Goal: Task Accomplishment & Management: Use online tool/utility

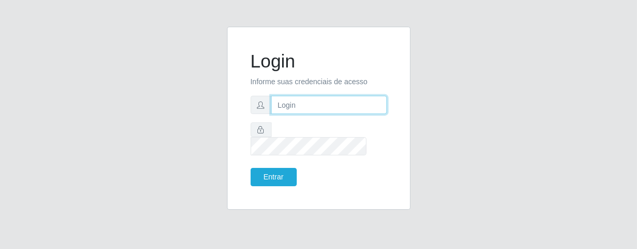
click at [311, 113] on input "text" at bounding box center [329, 105] width 116 height 18
type input "[PERSON_NAME]"
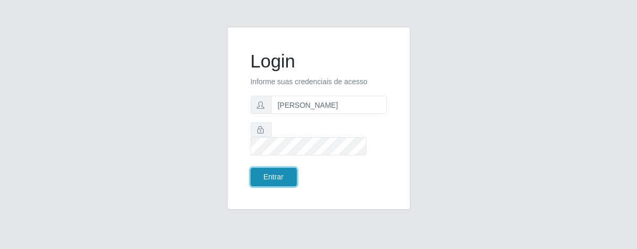
click at [273, 168] on button "Entrar" at bounding box center [274, 177] width 46 height 18
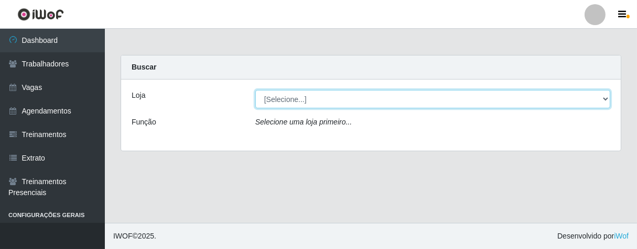
click at [604, 100] on select "[Selecione...] Superbox [GEOGRAPHIC_DATA] - Bessa" at bounding box center [432, 99] width 355 height 18
select select "206"
click at [255, 90] on select "[Selecione...] Superbox [GEOGRAPHIC_DATA] - Bessa" at bounding box center [432, 99] width 355 height 18
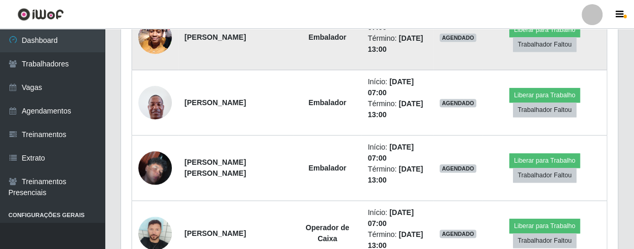
scroll to position [775, 0]
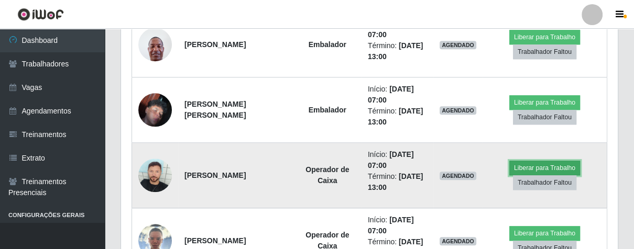
click at [519, 168] on button "Liberar para Trabalho" at bounding box center [544, 168] width 71 height 15
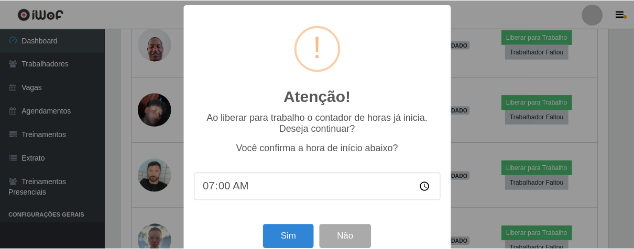
scroll to position [23, 0]
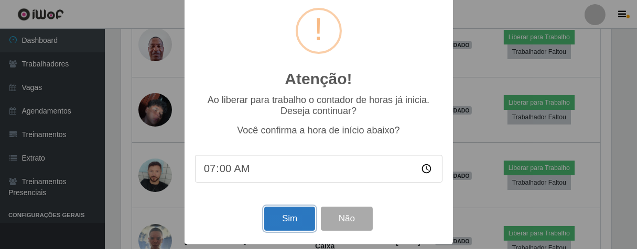
click at [296, 217] on button "Sim" at bounding box center [289, 219] width 51 height 25
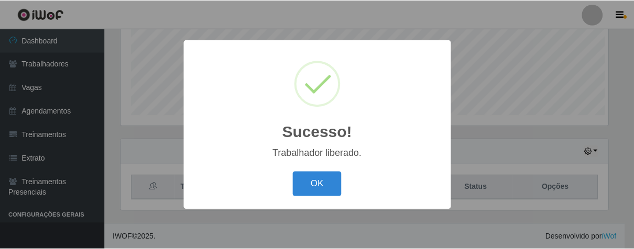
scroll to position [217, 491]
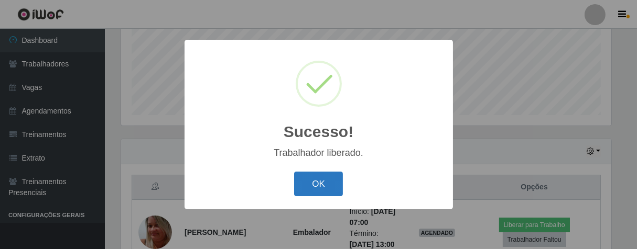
click at [325, 181] on button "OK" at bounding box center [318, 184] width 49 height 25
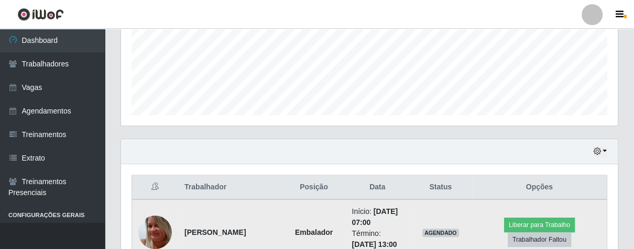
scroll to position [318, 0]
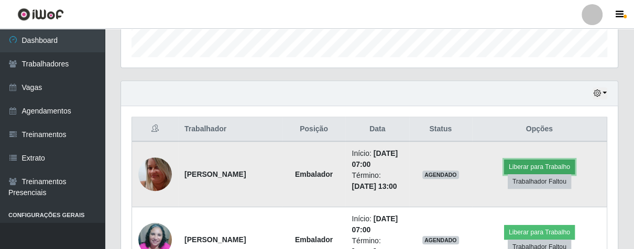
click at [543, 166] on button "Liberar para Trabalho" at bounding box center [539, 167] width 71 height 15
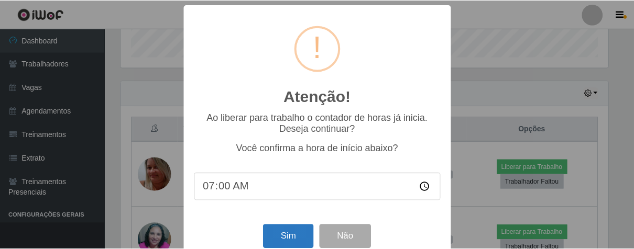
scroll to position [23, 0]
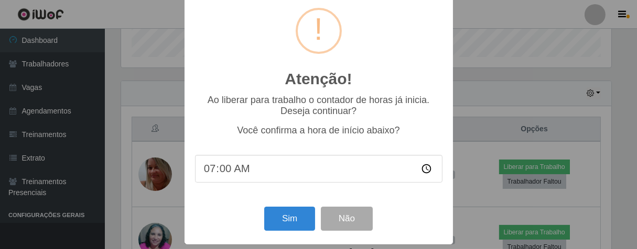
click at [302, 232] on div "Sim Não" at bounding box center [318, 219] width 247 height 30
click at [298, 225] on button "Sim" at bounding box center [289, 219] width 51 height 25
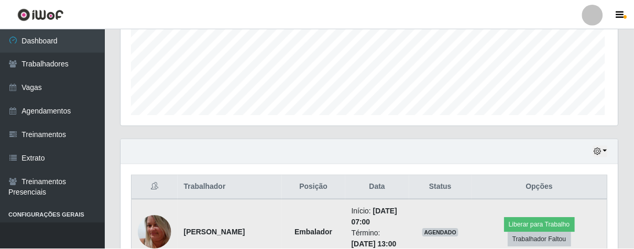
scroll to position [217, 491]
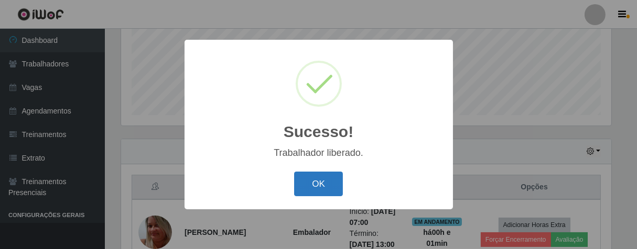
click at [309, 193] on button "OK" at bounding box center [318, 184] width 49 height 25
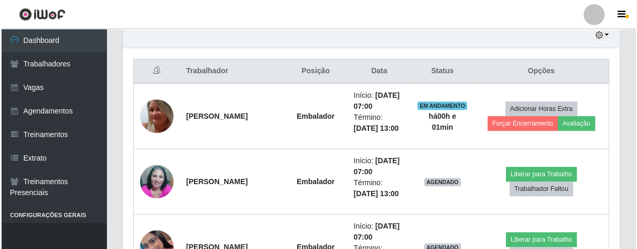
scroll to position [492, 0]
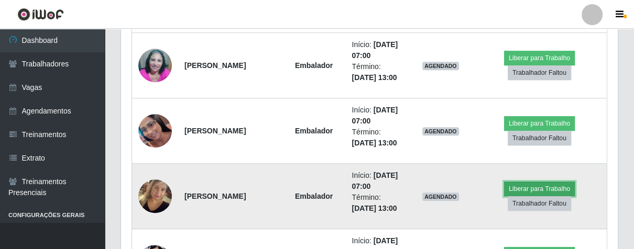
click at [538, 182] on button "Liberar para Trabalho" at bounding box center [539, 189] width 71 height 15
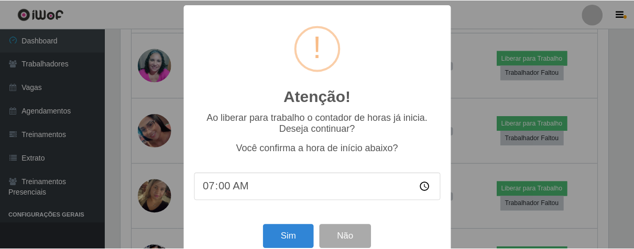
scroll to position [23, 0]
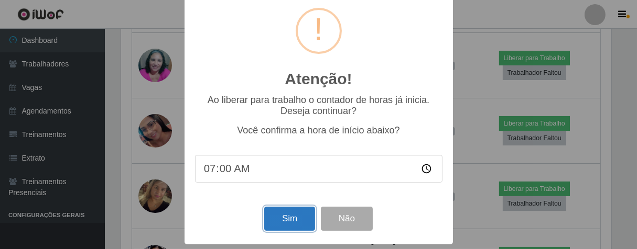
click at [282, 211] on button "Sim" at bounding box center [289, 219] width 51 height 25
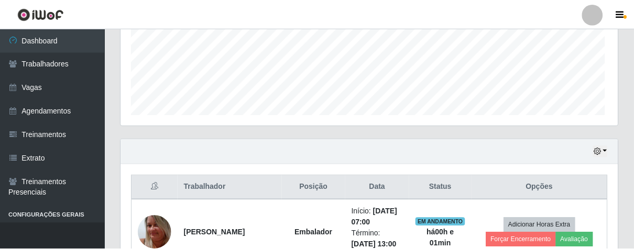
scroll to position [0, 0]
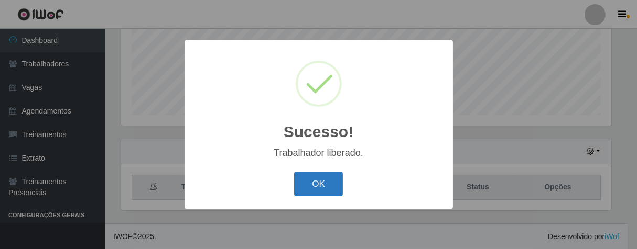
click at [321, 183] on button "OK" at bounding box center [318, 184] width 49 height 25
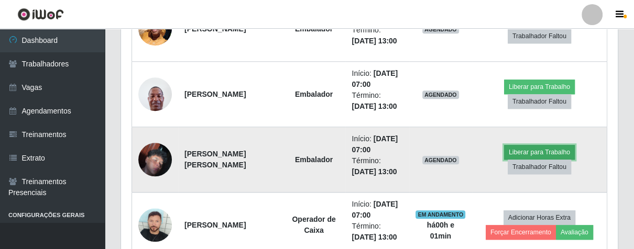
click at [516, 149] on button "Liberar para Trabalho" at bounding box center [539, 152] width 71 height 15
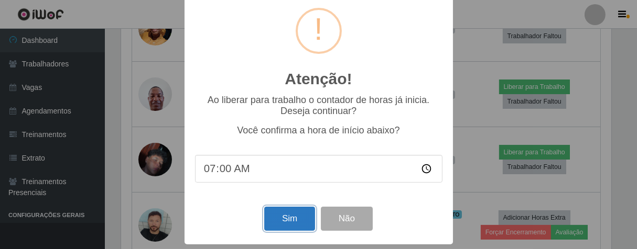
click at [289, 213] on button "Sim" at bounding box center [289, 219] width 51 height 25
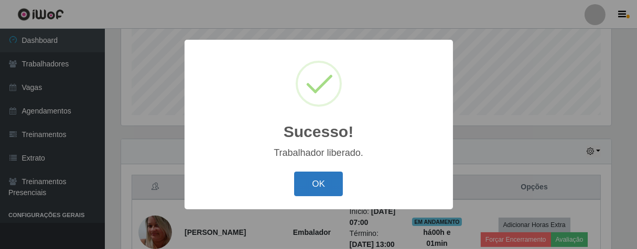
click at [303, 185] on button "OK" at bounding box center [318, 184] width 49 height 25
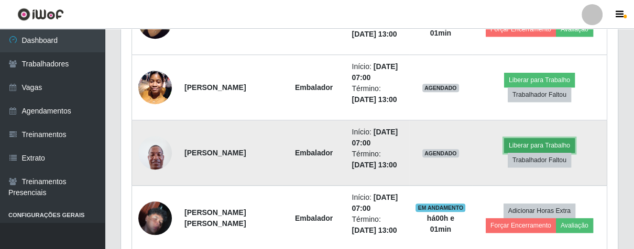
click at [516, 143] on button "Liberar para Trabalho" at bounding box center [539, 145] width 71 height 15
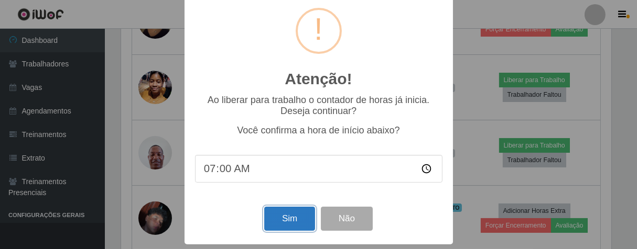
click at [276, 219] on button "Sim" at bounding box center [289, 219] width 51 height 25
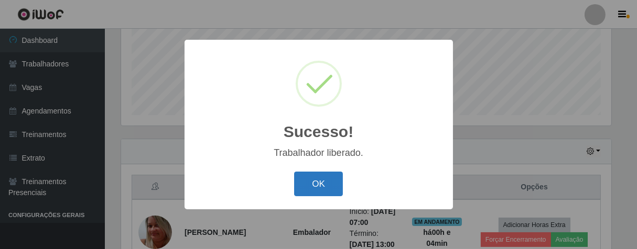
click at [327, 183] on button "OK" at bounding box center [318, 184] width 49 height 25
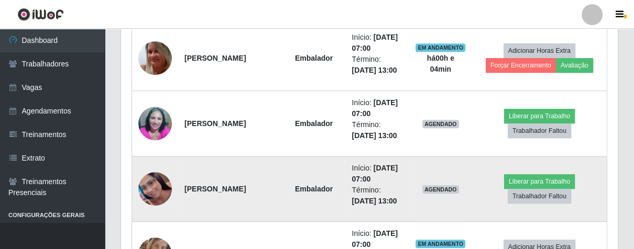
scroll to position [492, 0]
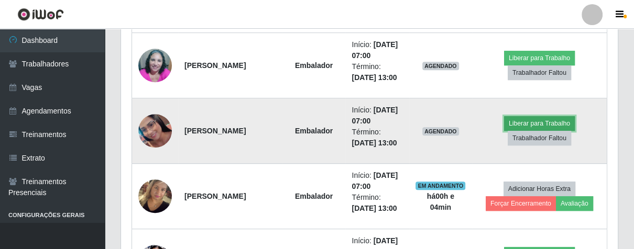
click at [528, 125] on button "Liberar para Trabalho" at bounding box center [539, 123] width 71 height 15
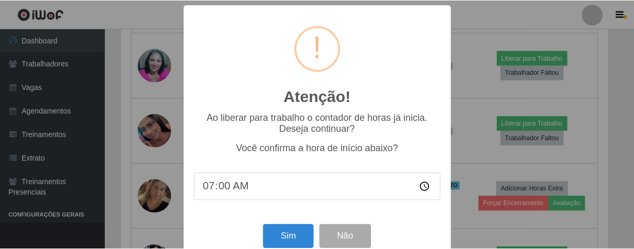
scroll to position [23, 0]
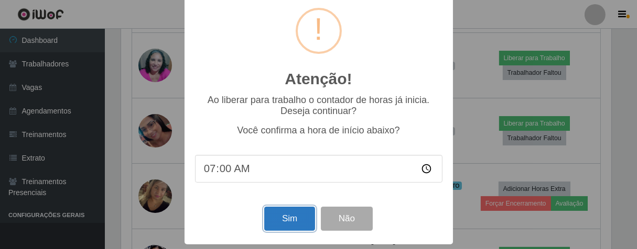
click at [296, 223] on button "Sim" at bounding box center [289, 219] width 51 height 25
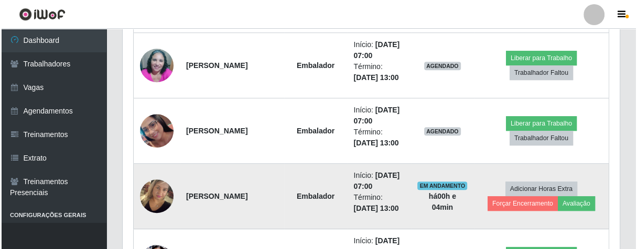
scroll to position [217, 491]
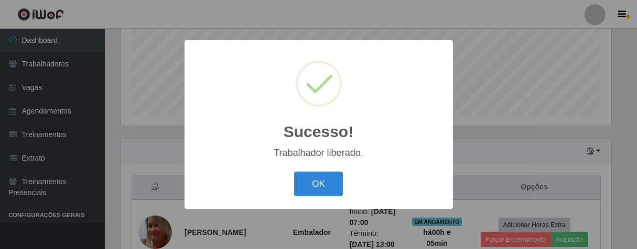
click at [342, 184] on div "OK Cancel" at bounding box center [318, 184] width 247 height 30
click at [335, 186] on button "OK" at bounding box center [318, 184] width 49 height 25
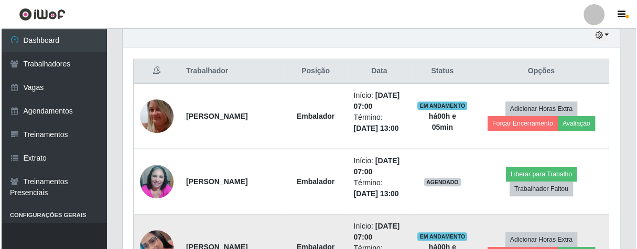
scroll to position [434, 0]
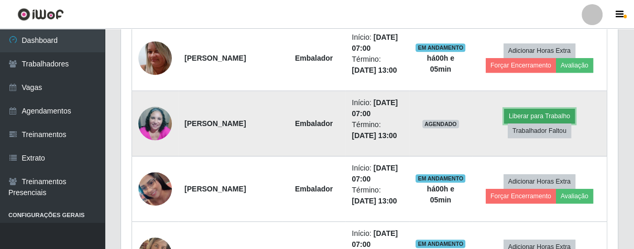
click at [528, 112] on button "Liberar para Trabalho" at bounding box center [539, 116] width 71 height 15
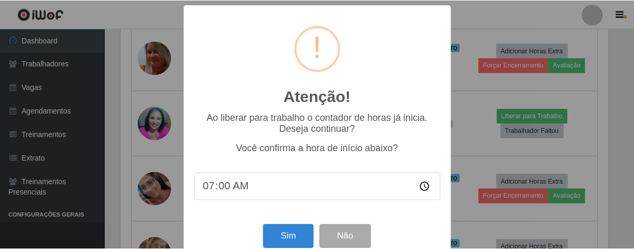
scroll to position [23, 0]
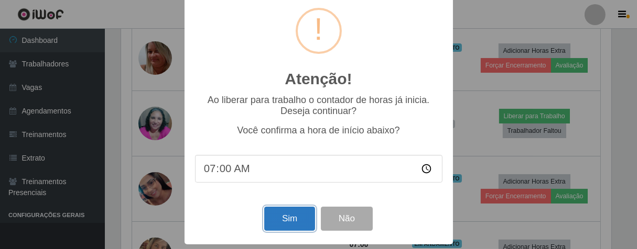
click at [288, 213] on button "Sim" at bounding box center [289, 219] width 51 height 25
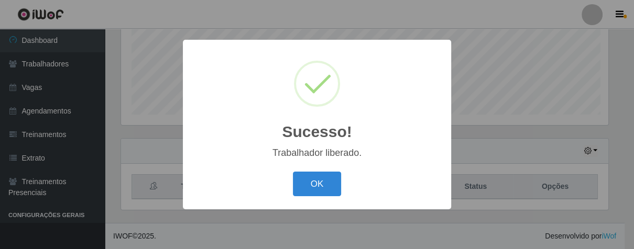
scroll to position [217, 491]
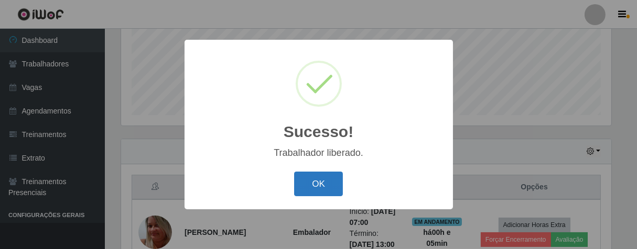
click at [333, 177] on button "OK" at bounding box center [318, 184] width 49 height 25
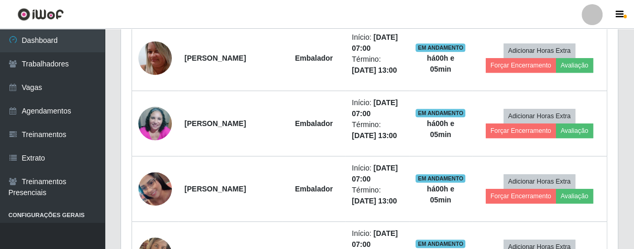
scroll to position [492, 0]
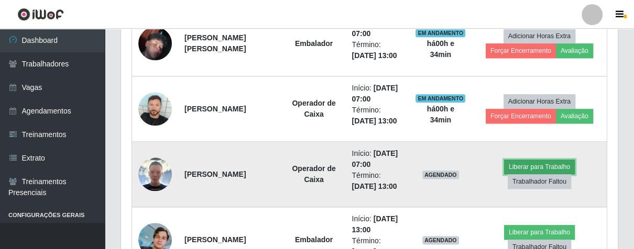
click at [553, 167] on button "Liberar para Trabalho" at bounding box center [539, 167] width 71 height 15
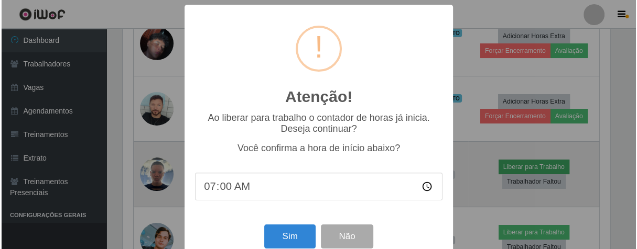
scroll to position [217, 491]
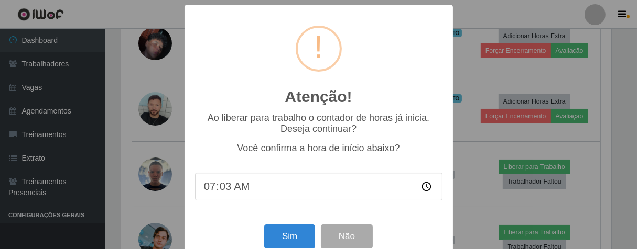
type input "07:33"
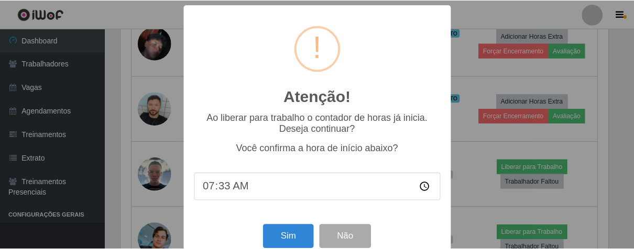
scroll to position [23, 0]
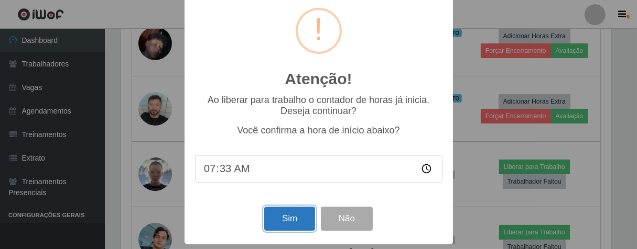
click at [294, 213] on button "Sim" at bounding box center [289, 219] width 51 height 25
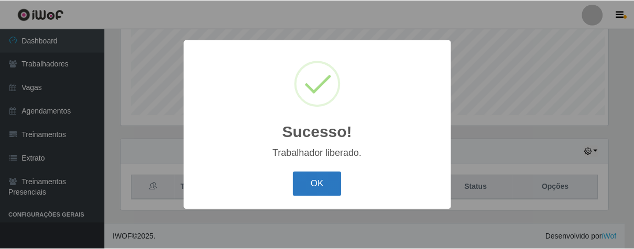
scroll to position [217, 491]
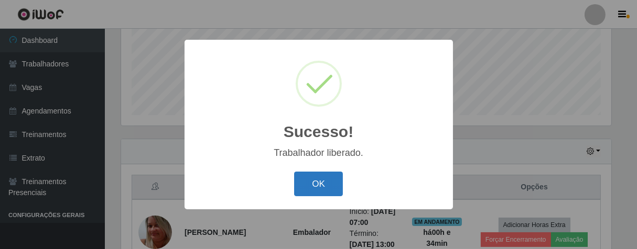
click at [323, 188] on button "OK" at bounding box center [318, 184] width 49 height 25
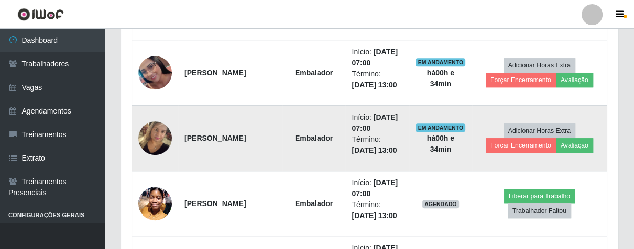
scroll to position [608, 0]
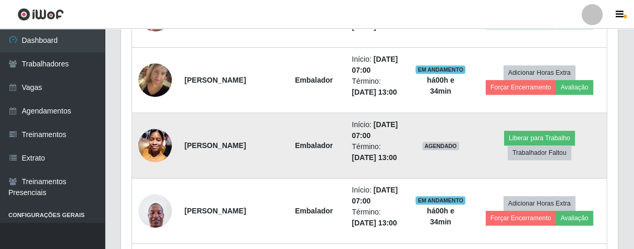
click at [147, 147] on img at bounding box center [155, 145] width 34 height 45
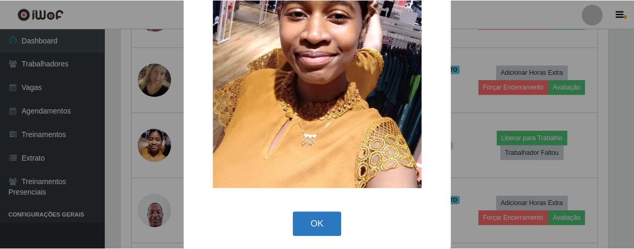
scroll to position [122, 0]
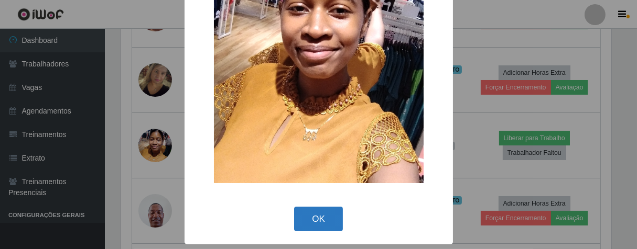
click at [312, 221] on button "OK" at bounding box center [318, 219] width 49 height 25
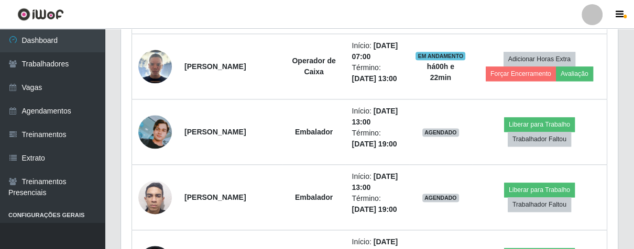
scroll to position [891, 0]
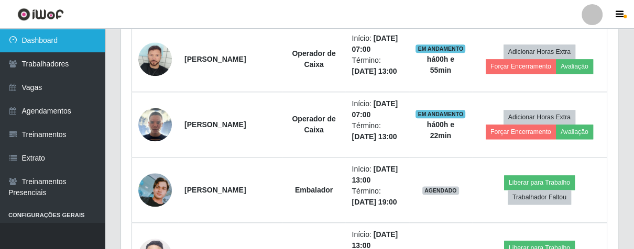
click at [39, 39] on link "Dashboard" at bounding box center [52, 41] width 105 height 24
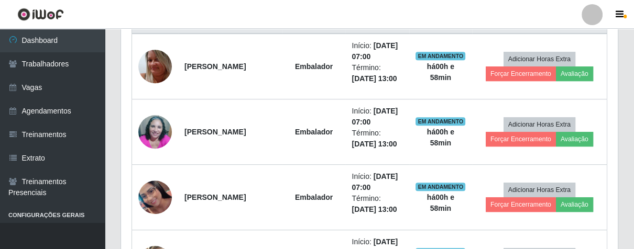
scroll to position [309, 0]
